Goal: Transaction & Acquisition: Subscribe to service/newsletter

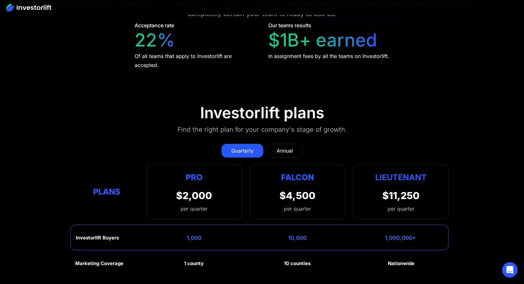
scroll to position [2885, 0]
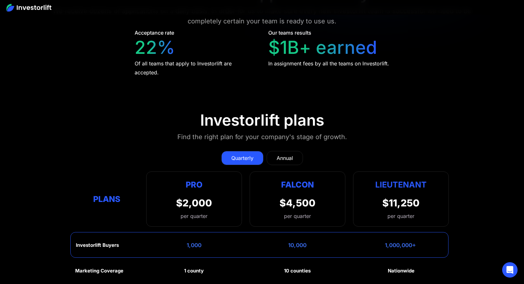
click at [404, 197] on div "$11,250" at bounding box center [400, 203] width 37 height 12
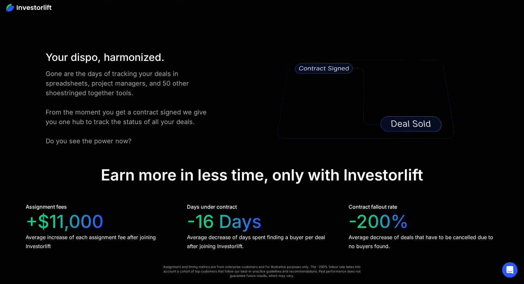
scroll to position [1204, 0]
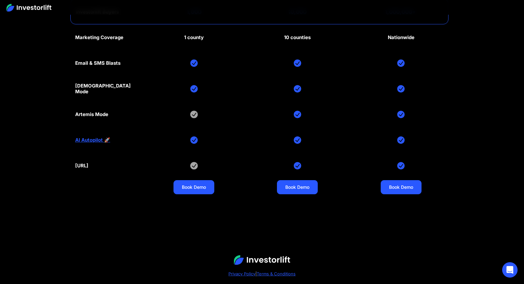
scroll to position [3141, 0]
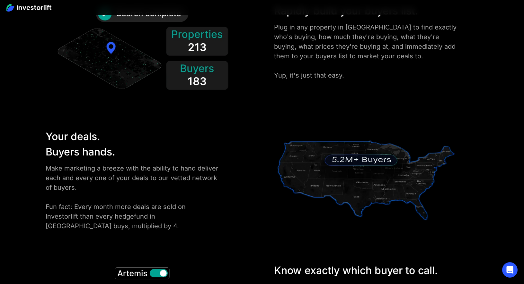
scroll to position [864, 0]
